Goal: Task Accomplishment & Management: Use online tool/utility

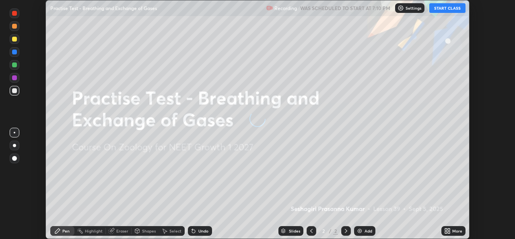
scroll to position [239, 515]
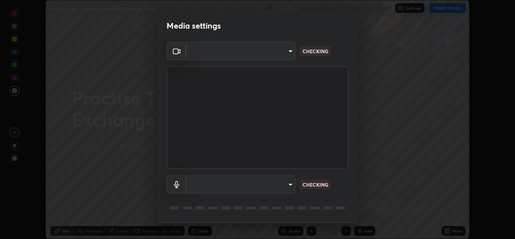
type input "57fe27bd87a5c904b82cfb68591c05e5b7b0fb216399449cf39a3c9620d95e23"
click at [277, 186] on body "Erase all Practise Test - Breathing and Exchange of Gases Recording WAS SCHEDUL…" at bounding box center [257, 119] width 515 height 239
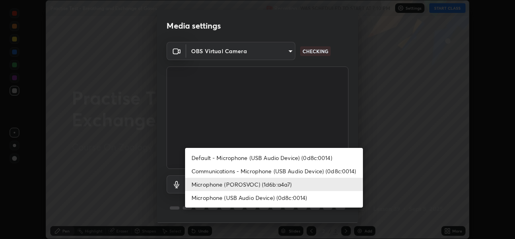
click at [250, 171] on li "Communications - Microphone (USB Audio Device) (0d8c:0014)" at bounding box center [274, 170] width 178 height 13
type input "communications"
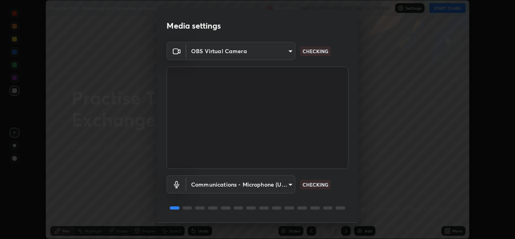
scroll to position [25, 0]
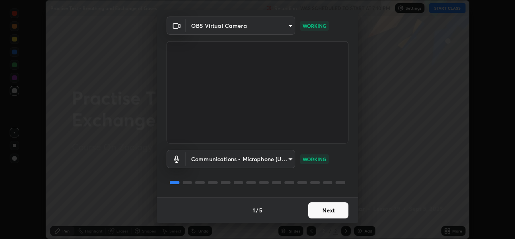
click at [326, 209] on button "Next" at bounding box center [328, 210] width 40 height 16
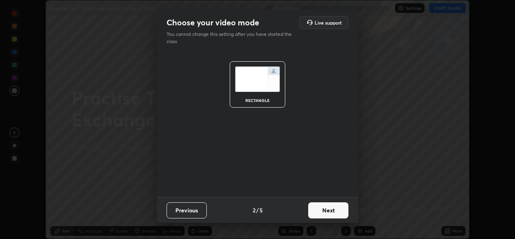
scroll to position [0, 0]
click at [325, 209] on button "Next" at bounding box center [328, 210] width 40 height 16
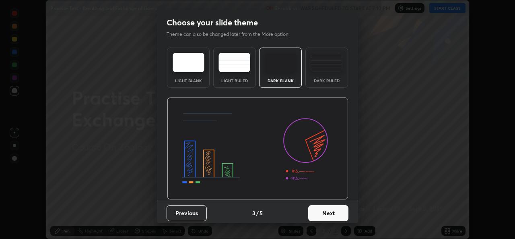
click at [325, 211] on button "Next" at bounding box center [328, 213] width 40 height 16
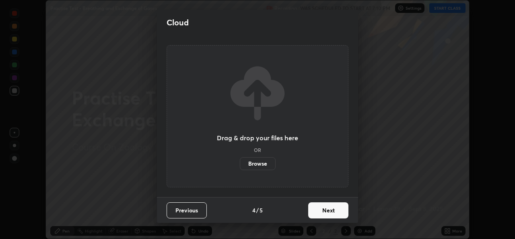
click at [325, 211] on button "Next" at bounding box center [328, 210] width 40 height 16
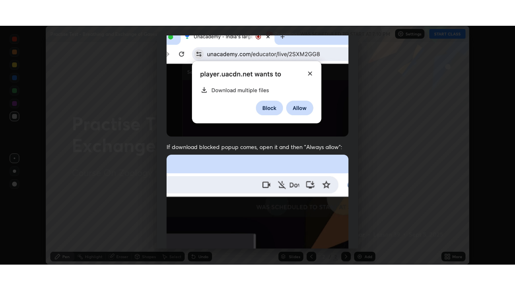
scroll to position [190, 0]
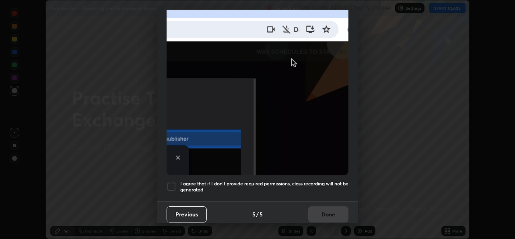
click at [315, 180] on h5 "I agree that if I don't provide required permissions, class recording will not …" at bounding box center [264, 186] width 168 height 12
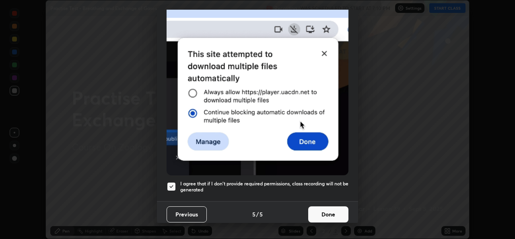
click at [330, 211] on button "Done" at bounding box center [328, 214] width 40 height 16
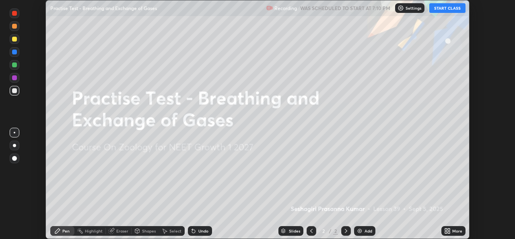
click at [447, 6] on button "START CLASS" at bounding box center [447, 8] width 36 height 10
click at [454, 229] on div "More" at bounding box center [457, 231] width 10 height 4
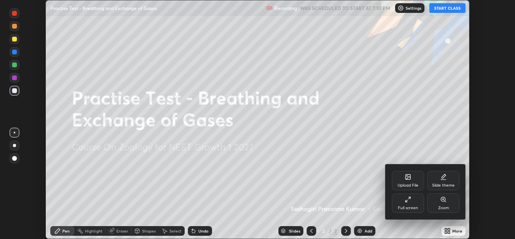
click at [408, 199] on icon at bounding box center [408, 199] width 6 height 6
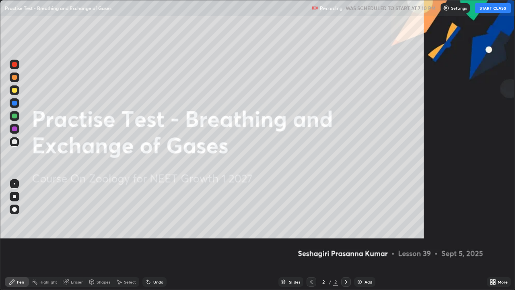
scroll to position [290, 515]
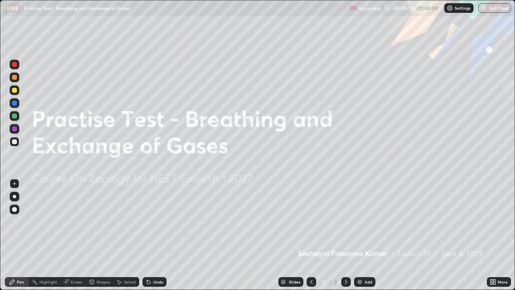
click at [50, 238] on div "Highlight" at bounding box center [48, 282] width 18 height 4
